Goal: Check status: Check status

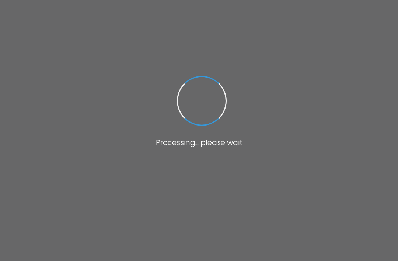
click at [67, 79] on div at bounding box center [199, 130] width 398 height 261
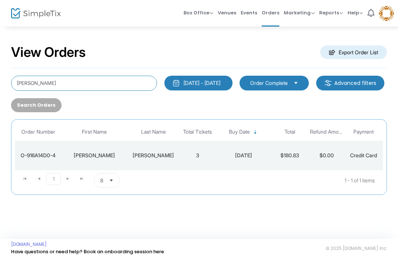
click at [65, 82] on input "[PERSON_NAME]" at bounding box center [84, 83] width 146 height 15
type input "A"
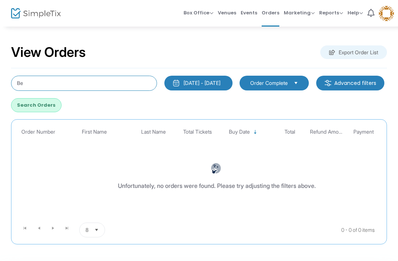
type input "B"
type input "[PERSON_NAME]"
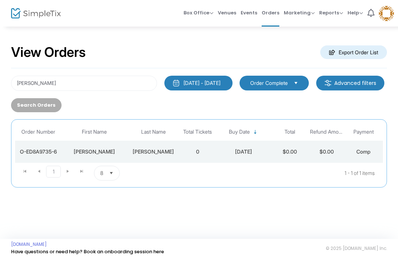
click at [341, 142] on td "$0.00" at bounding box center [326, 151] width 37 height 22
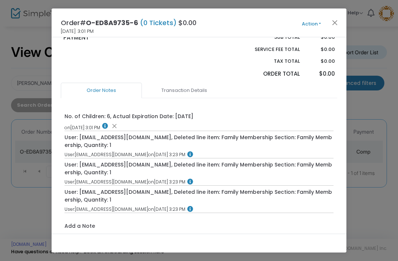
scroll to position [180, 0]
click at [170, 87] on link "Transaction Details" at bounding box center [184, 90] width 81 height 15
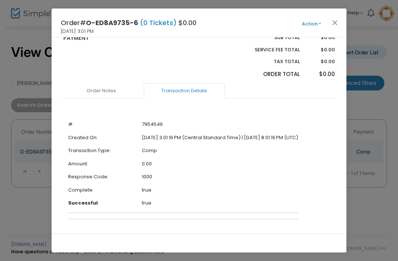
click at [341, 20] on span "Action Edit Order Add Another Ticket Print Order Summary Send e-Tickets & Recei…" at bounding box center [325, 23] width 42 height 8
click at [337, 21] on button "Close" at bounding box center [335, 23] width 10 height 10
